Goal: Task Accomplishment & Management: Complete application form

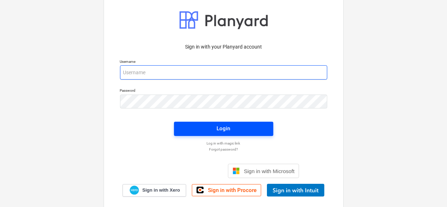
type input "[PERSON_NAME][EMAIL_ADDRESS][PERSON_NAME][DOMAIN_NAME]"
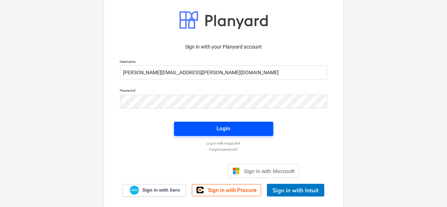
click at [219, 130] on div "Login" at bounding box center [224, 128] width 14 height 9
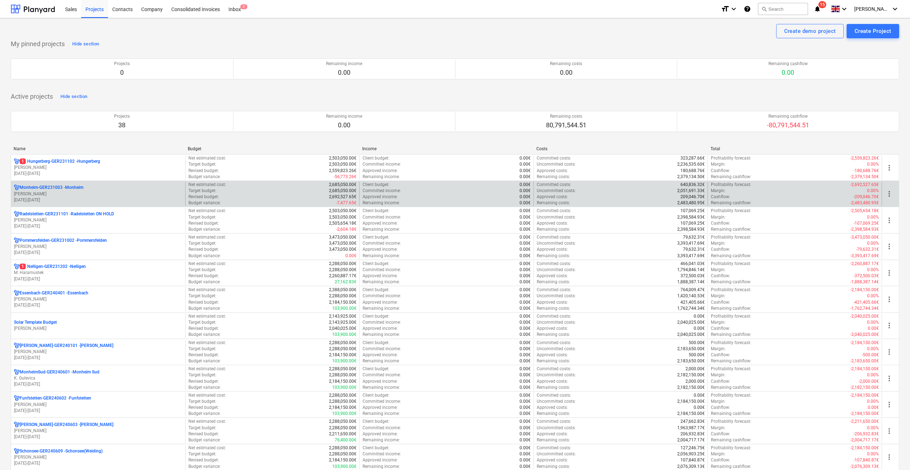
click at [36, 200] on p "[DATE] - [DATE]" at bounding box center [98, 200] width 168 height 6
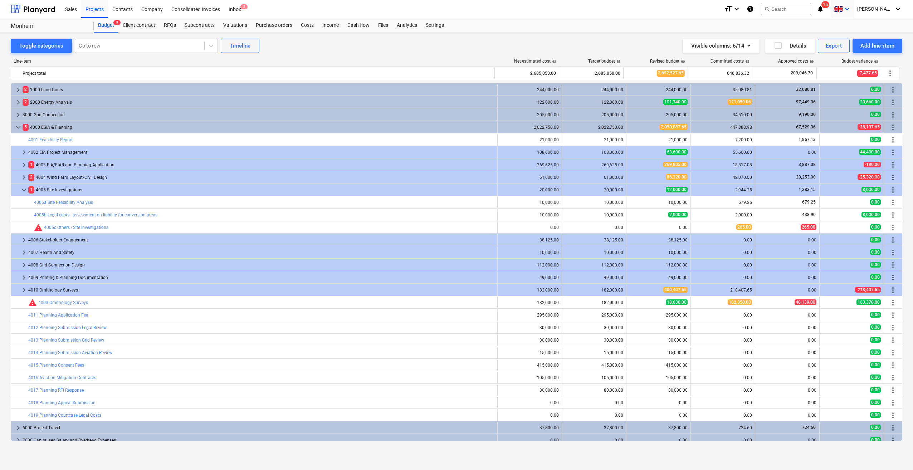
click at [447, 12] on icon "keyboard_arrow_down" at bounding box center [846, 9] width 9 height 9
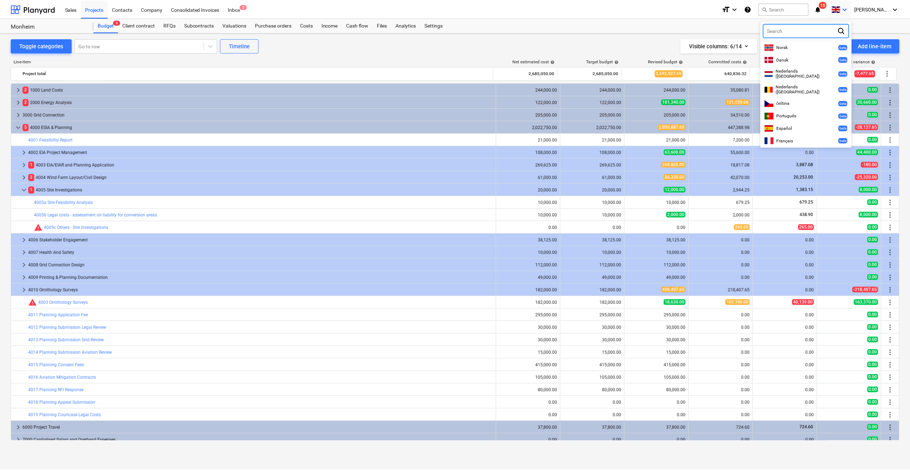
scroll to position [179, 0]
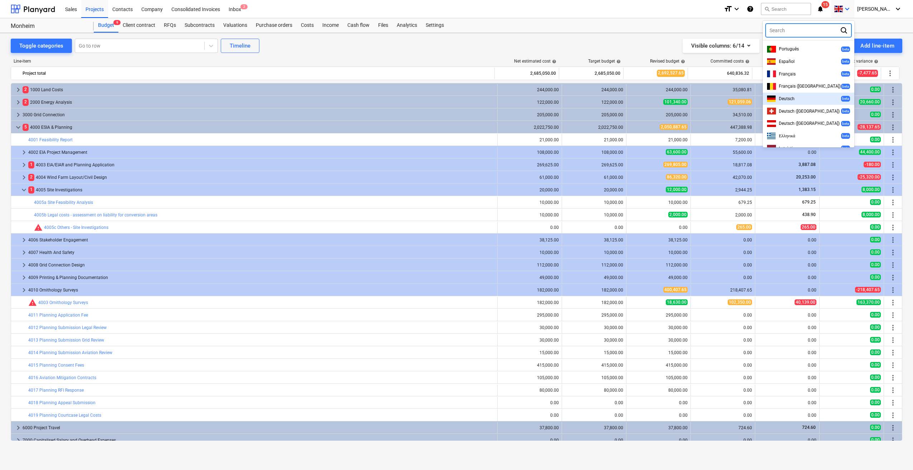
click at [447, 95] on div "Deutsch beta" at bounding box center [808, 98] width 83 height 7
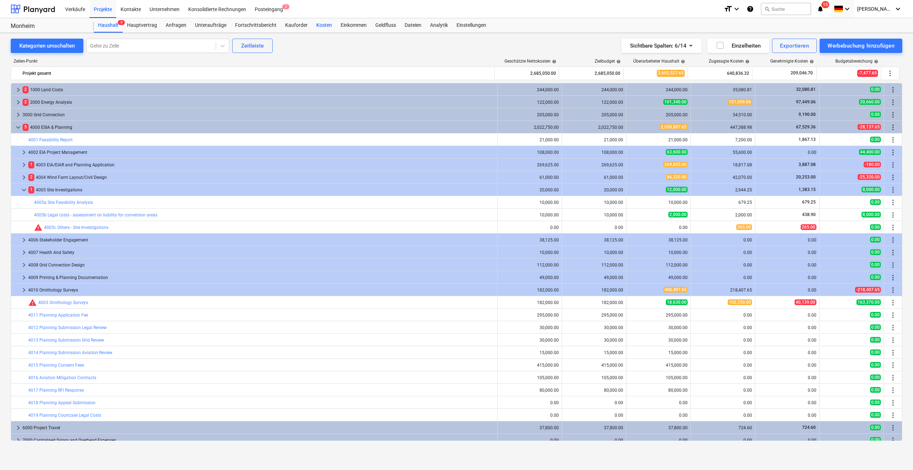
click at [324, 27] on div "Kosten" at bounding box center [324, 25] width 24 height 14
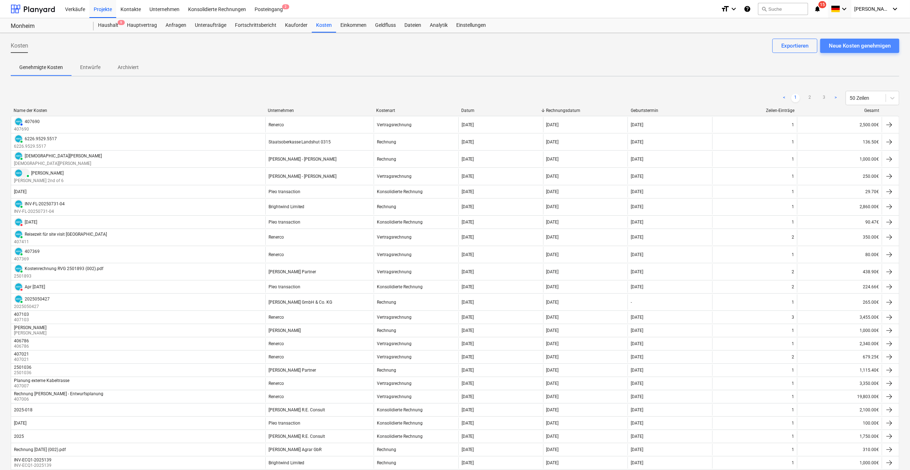
click at [447, 50] on div "Neue Kosten genehmigen" at bounding box center [860, 45] width 62 height 9
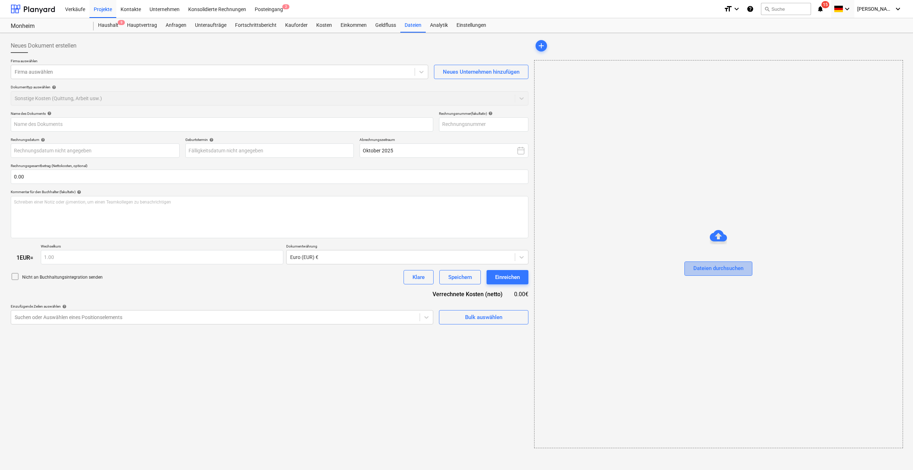
click at [447, 207] on div "Dateien durchsuchen" at bounding box center [718, 268] width 50 height 9
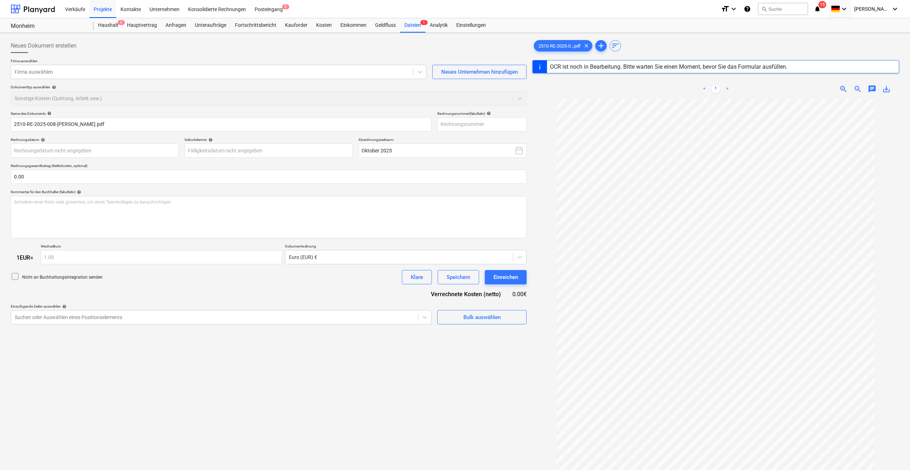
type input "RE-2025-008"
type input "[DATE]"
